Goal: Transaction & Acquisition: Purchase product/service

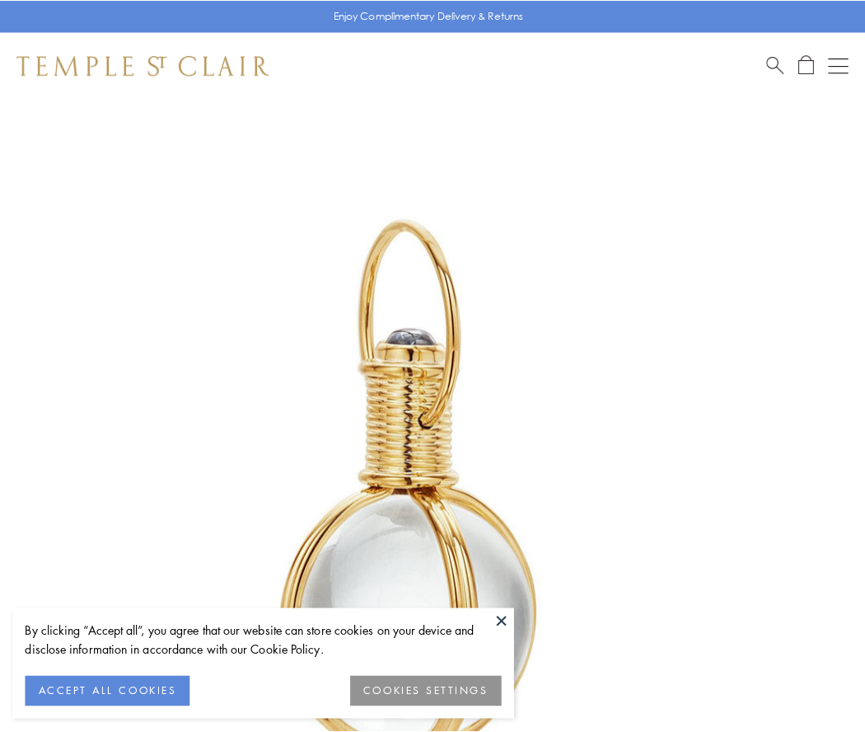
scroll to position [430, 0]
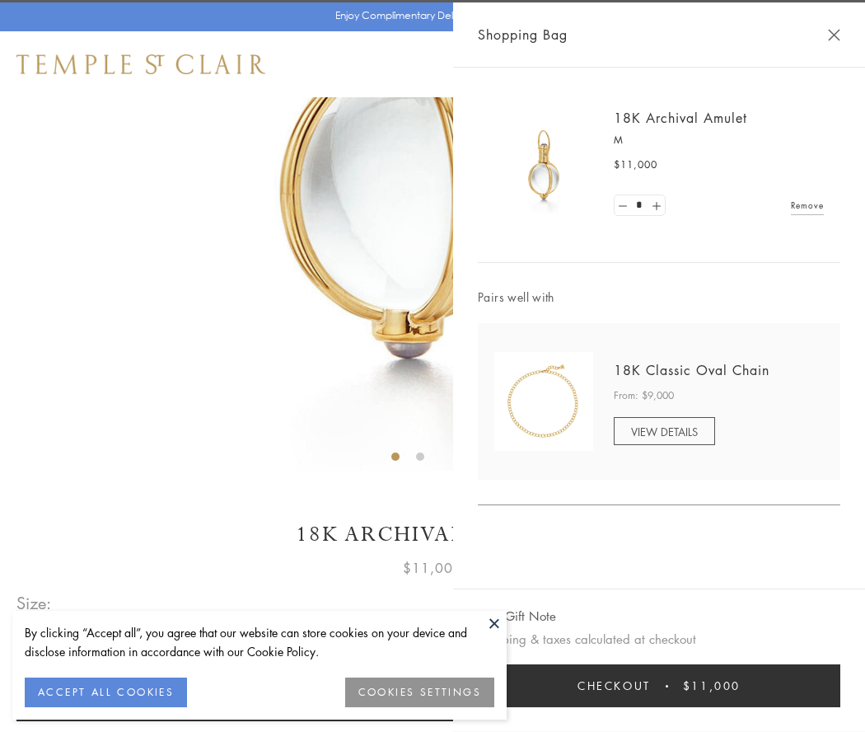
click at [659, 685] on button "Checkout $11,000" at bounding box center [659, 685] width 362 height 43
